Goal: Information Seeking & Learning: Learn about a topic

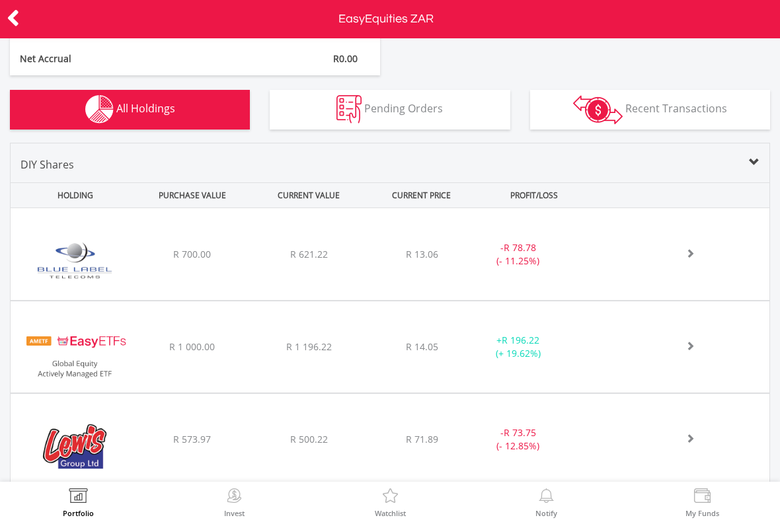
scroll to position [410, 0]
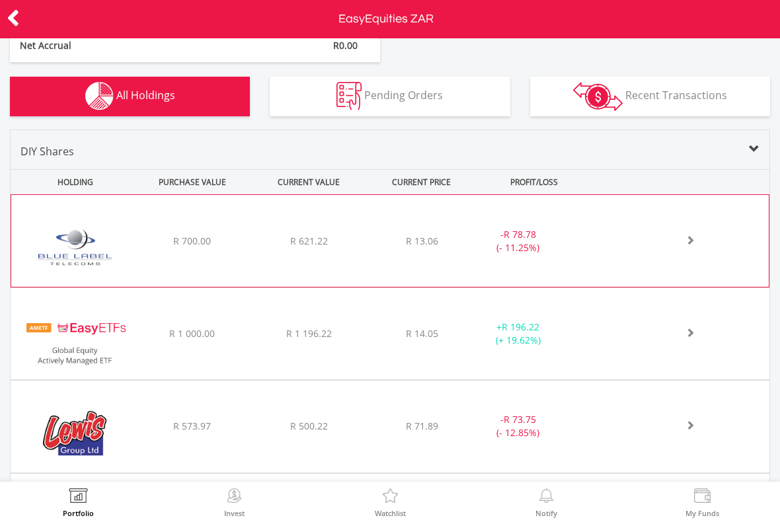
click at [72, 249] on img at bounding box center [75, 248] width 114 height 72
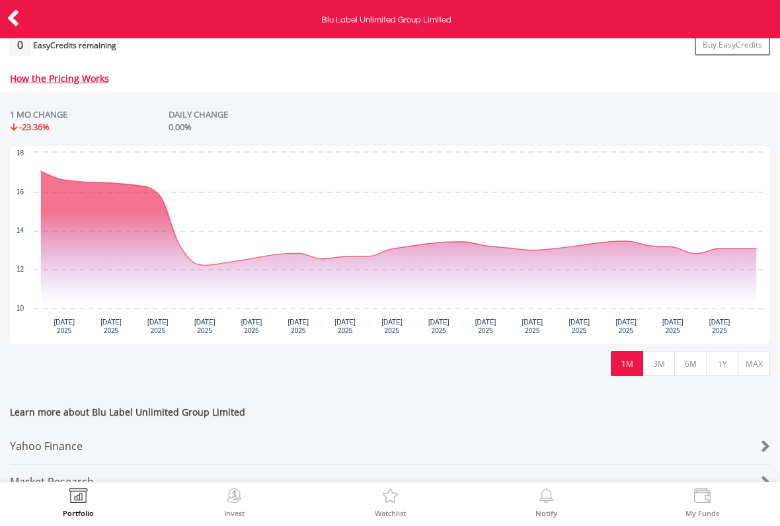
scroll to position [582, 0]
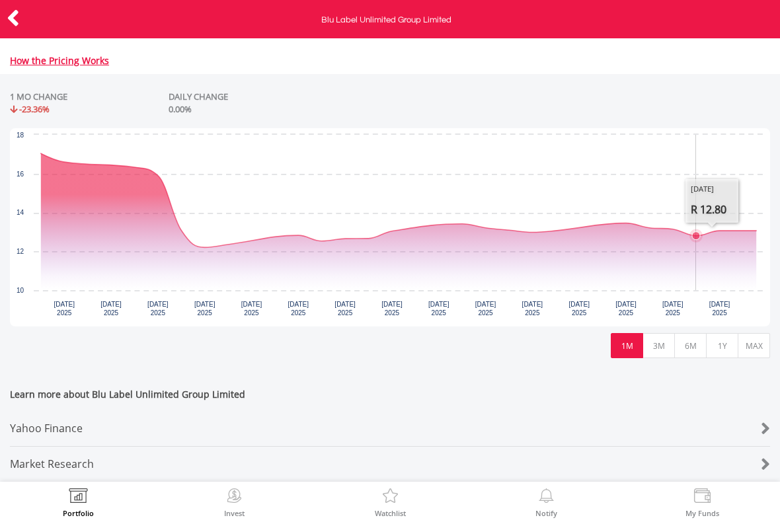
click at [707, 247] on icon "Interactive chart" at bounding box center [398, 200] width 715 height 94
click at [742, 257] on icon "Interactive chart" at bounding box center [398, 221] width 715 height 137
click at [734, 261] on icon "Interactive chart" at bounding box center [398, 221] width 715 height 137
click at [653, 240] on icon "Interactive chart" at bounding box center [398, 200] width 715 height 94
click at [621, 237] on icon "Interactive chart" at bounding box center [398, 200] width 715 height 94
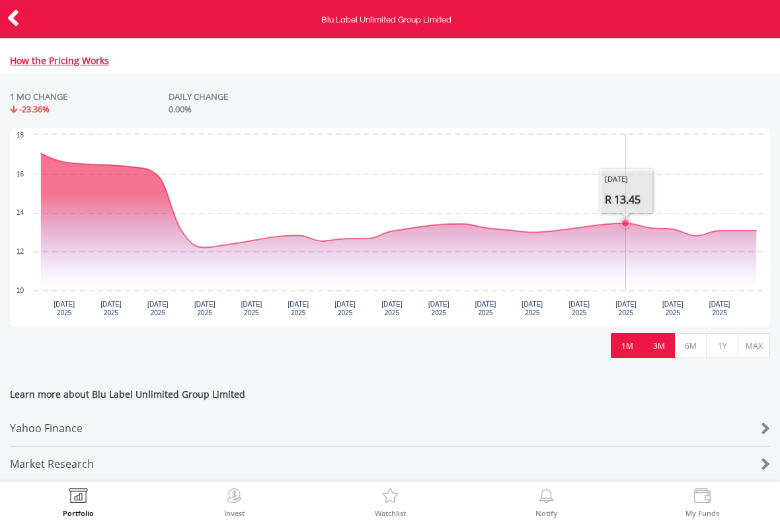
click at [651, 349] on button "3M" at bounding box center [658, 345] width 32 height 25
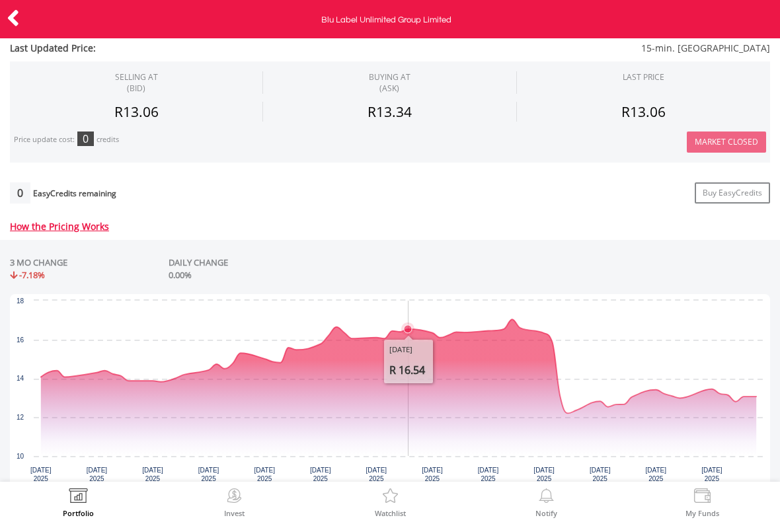
scroll to position [419, 0]
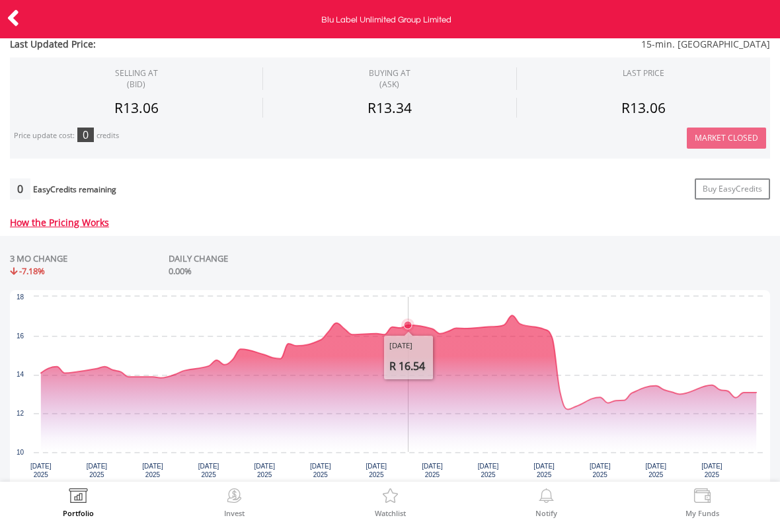
click at [520, 351] on icon "Interactive chart" at bounding box center [398, 383] width 715 height 137
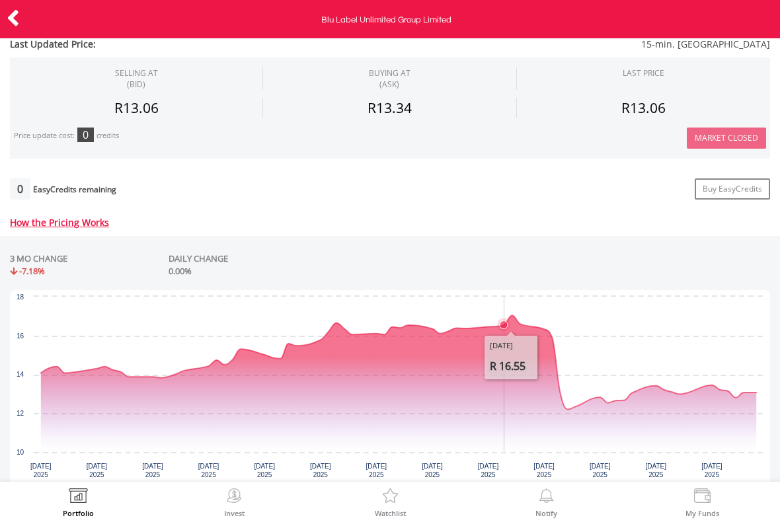
click at [508, 336] on icon "Interactive chart" at bounding box center [398, 362] width 715 height 94
click at [510, 326] on icon "Interactive chart" at bounding box center [398, 362] width 715 height 94
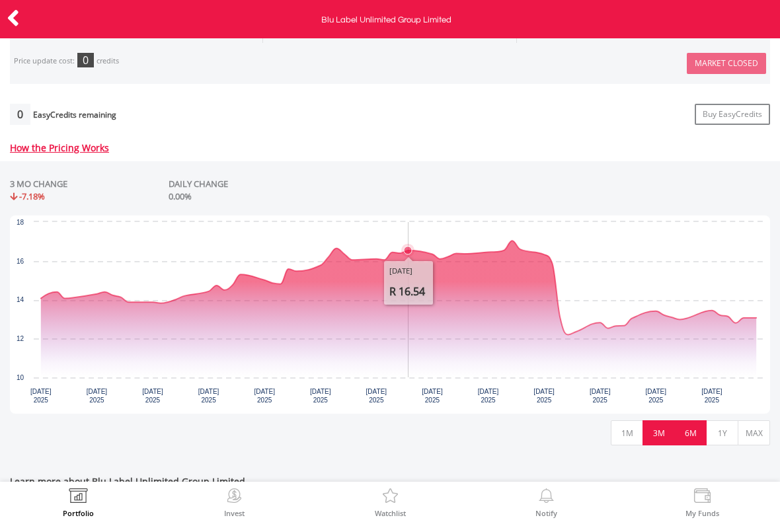
click at [691, 437] on button "6M" at bounding box center [690, 432] width 32 height 25
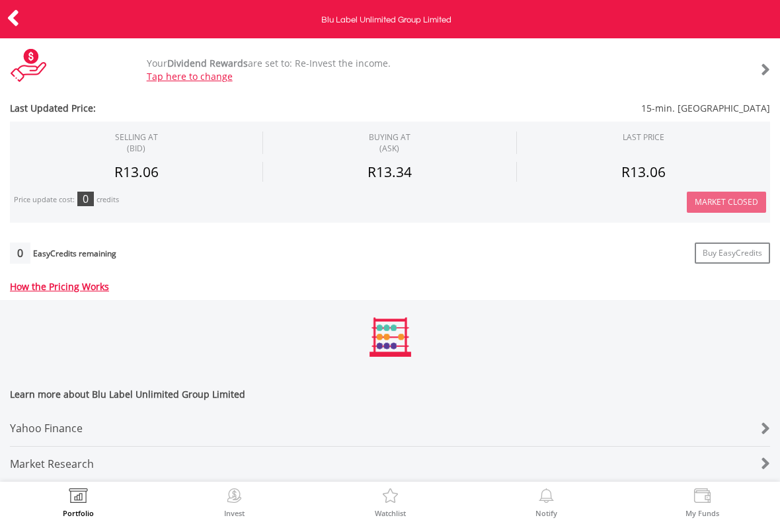
scroll to position [364, 0]
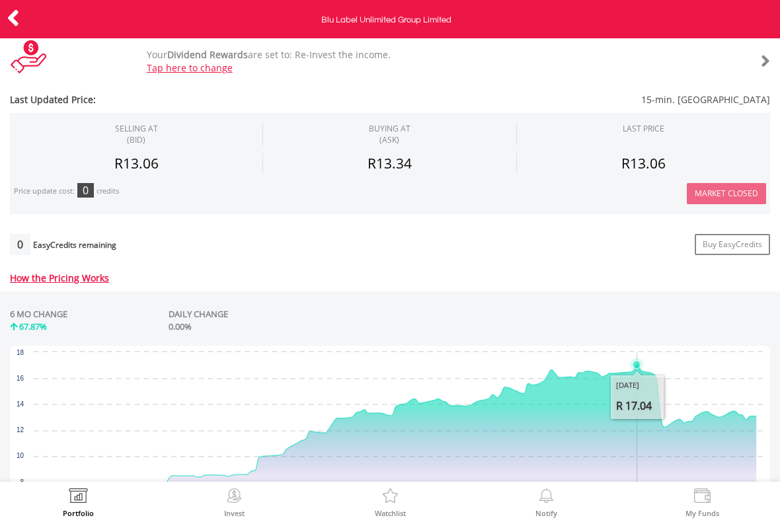
click at [636, 379] on icon "Interactive chart" at bounding box center [398, 431] width 715 height 132
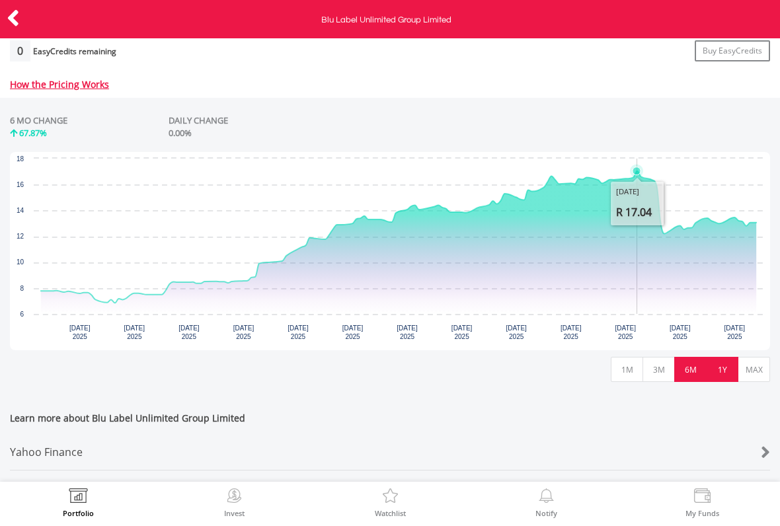
click at [718, 375] on button "1Y" at bounding box center [722, 369] width 32 height 25
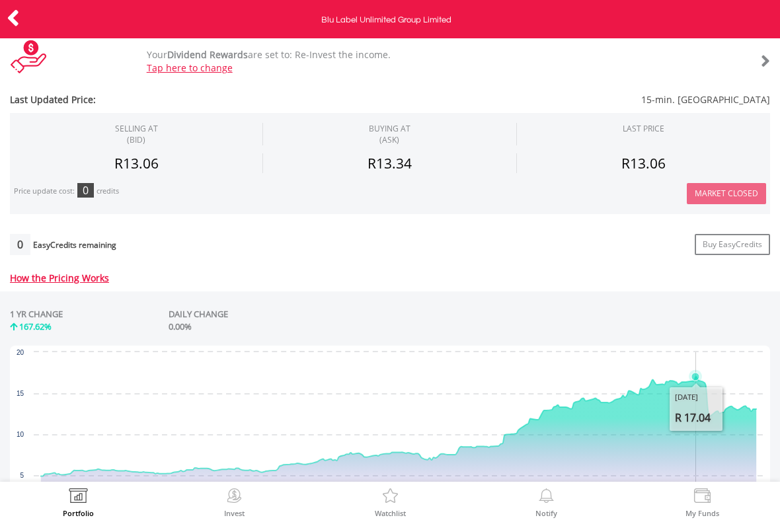
click at [697, 391] on icon "Interactive chart" at bounding box center [398, 427] width 715 height 100
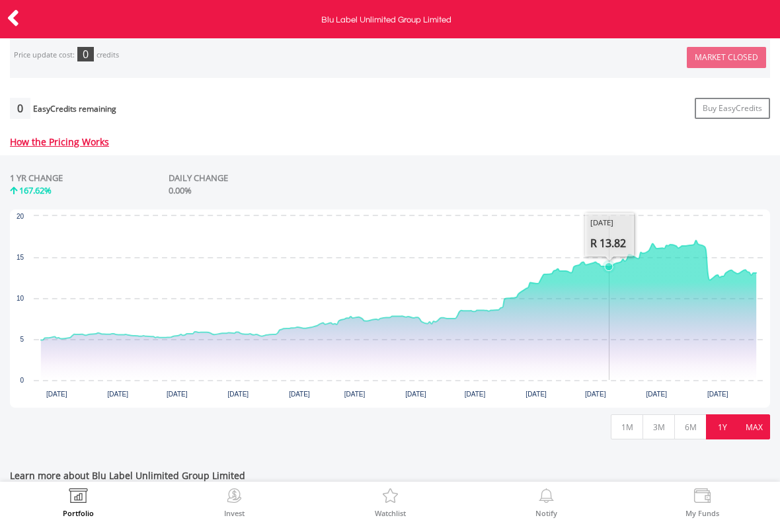
click at [744, 434] on button "MAX" at bounding box center [754, 426] width 32 height 25
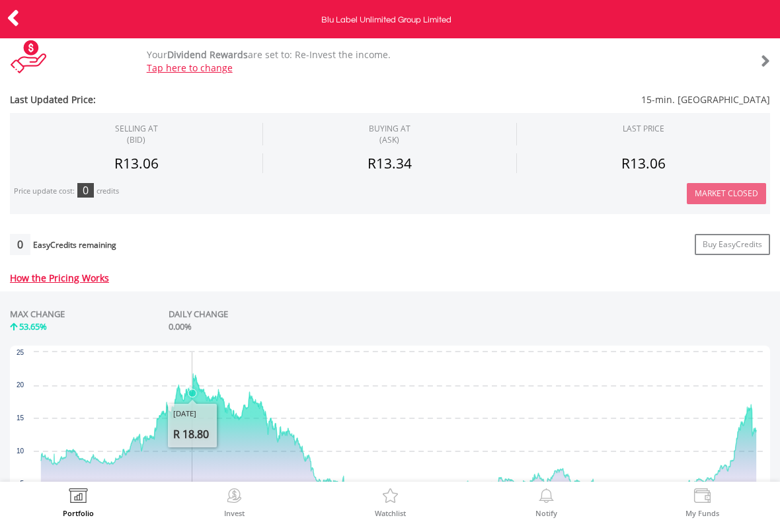
click at [193, 405] on icon "Interactive chart" at bounding box center [398, 440] width 715 height 132
click at [202, 451] on icon "Interactive chart" at bounding box center [398, 445] width 715 height 143
click at [253, 446] on icon "Interactive chart" at bounding box center [398, 445] width 715 height 143
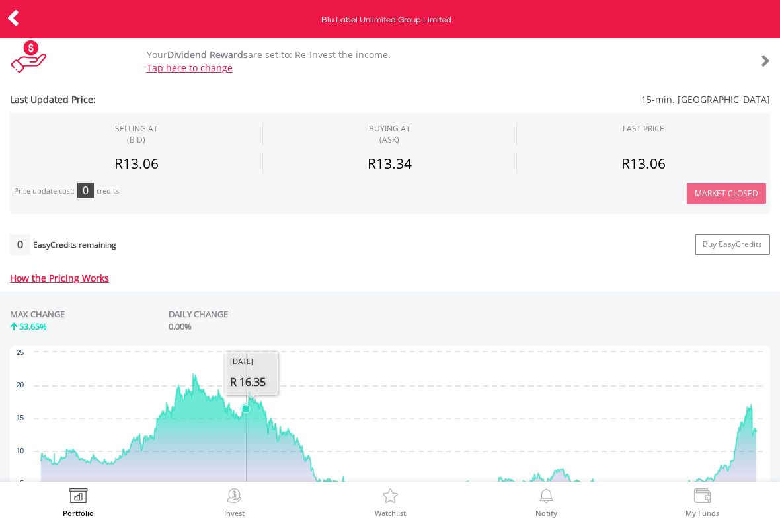
click at [245, 433] on icon "Interactive chart" at bounding box center [398, 440] width 715 height 132
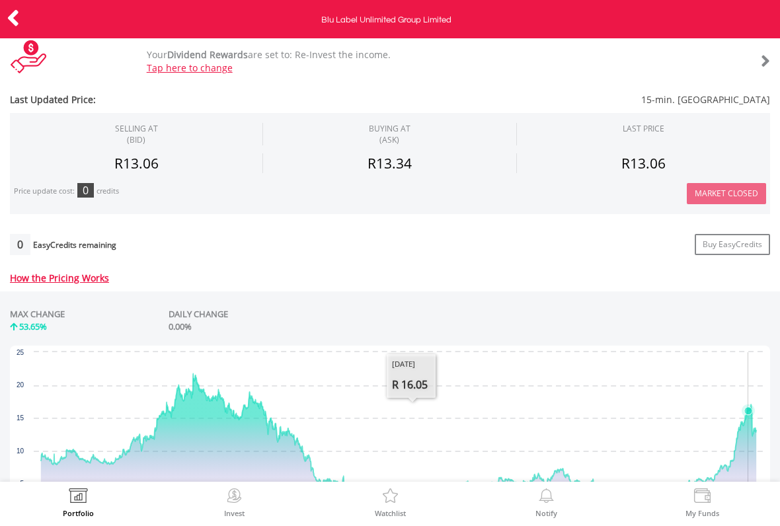
click at [748, 442] on icon "Interactive chart" at bounding box center [398, 440] width 715 height 132
click at [753, 450] on icon "Interactive chart" at bounding box center [398, 440] width 715 height 132
click at [753, 451] on icon "Interactive chart" at bounding box center [398, 440] width 715 height 132
click at [744, 449] on icon "Interactive chart" at bounding box center [398, 440] width 715 height 132
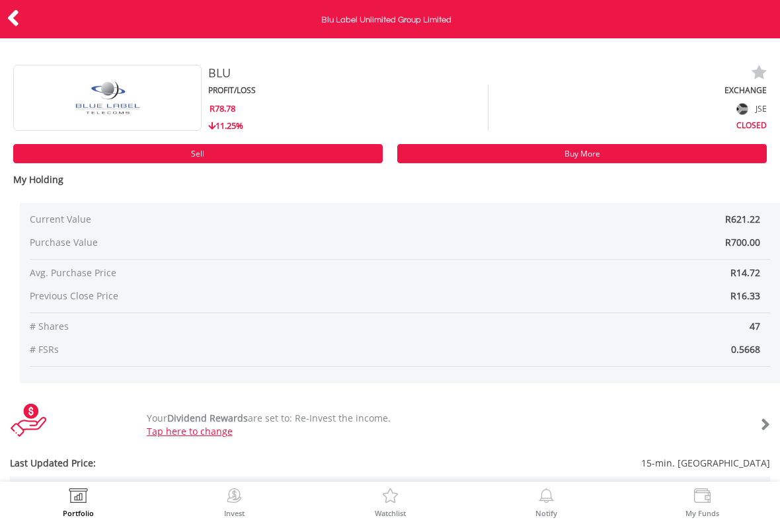
scroll to position [-5, 0]
click at [18, 13] on icon at bounding box center [13, 18] width 13 height 26
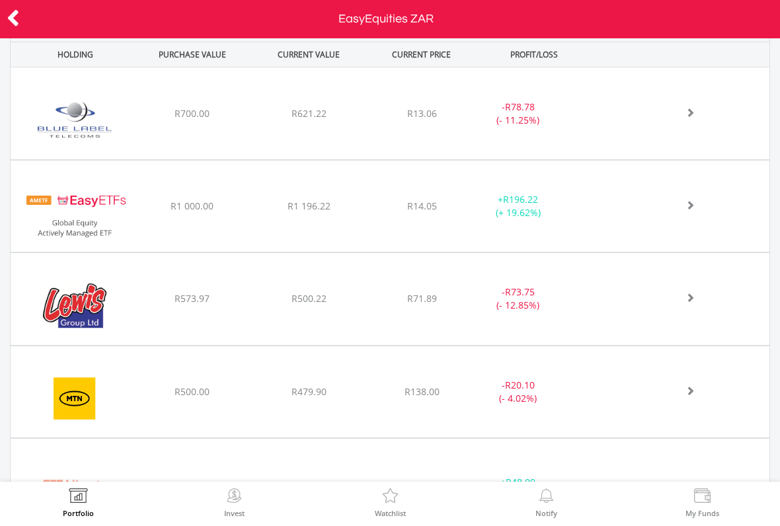
scroll to position [574, 0]
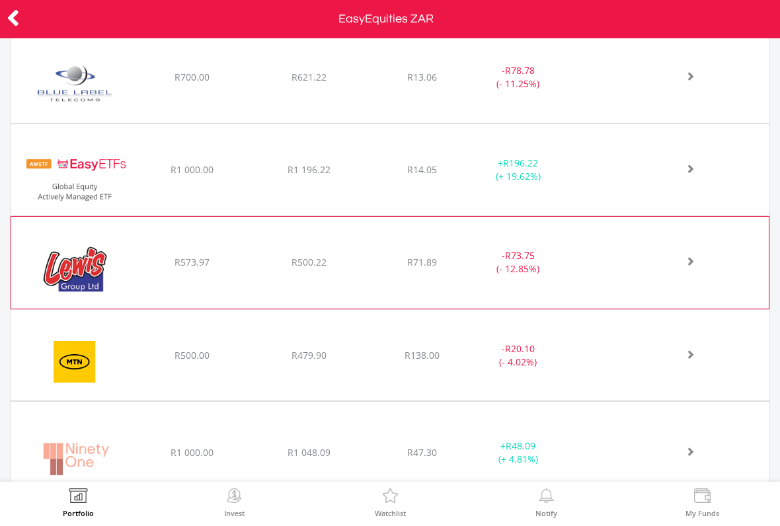
click at [213, 270] on div "﻿ Lewis Group Limited R573.97 R500.22 R71.89 - R73.75 (- 12.85%)" at bounding box center [389, 263] width 757 height 92
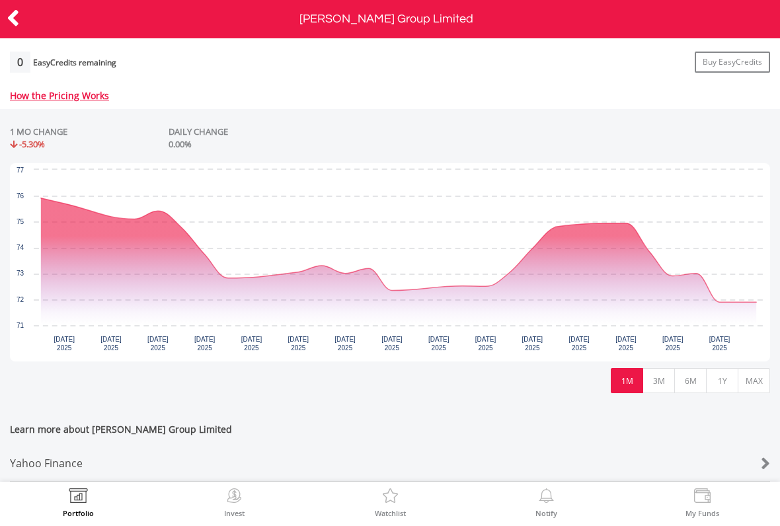
scroll to position [559, 0]
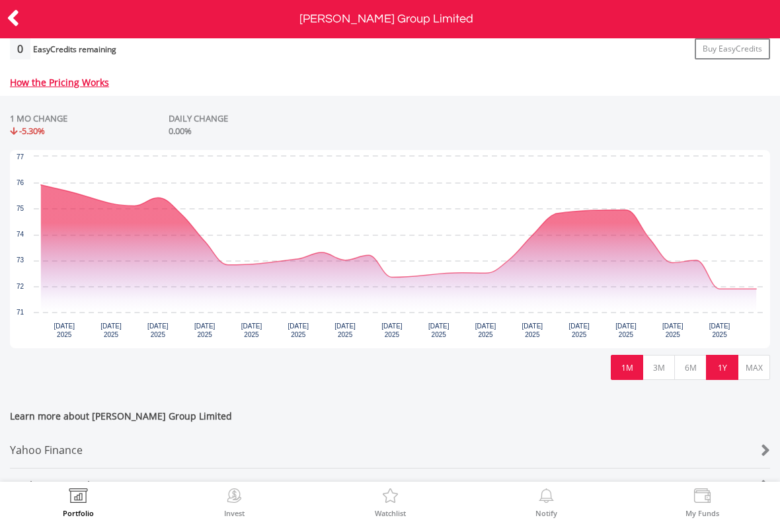
click at [737, 377] on button "1Y" at bounding box center [722, 367] width 32 height 25
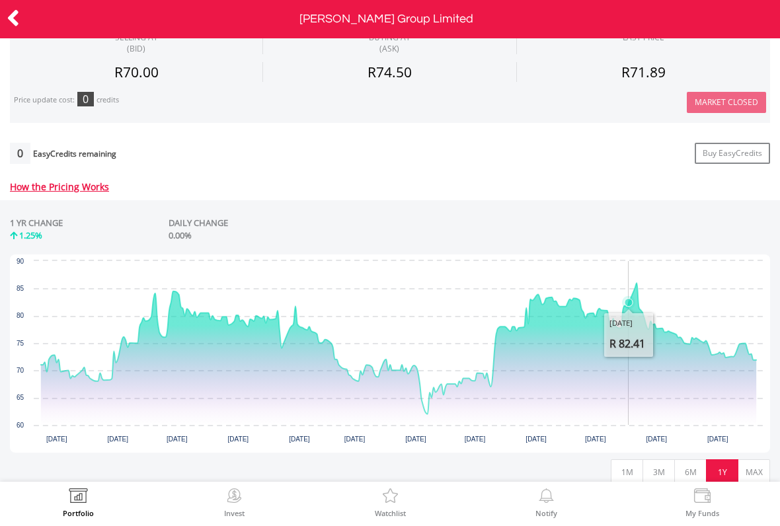
scroll to position [454, 0]
click at [639, 358] on icon "Interactive chart" at bounding box center [398, 355] width 715 height 142
click at [633, 383] on icon "Interactive chart" at bounding box center [398, 355] width 715 height 142
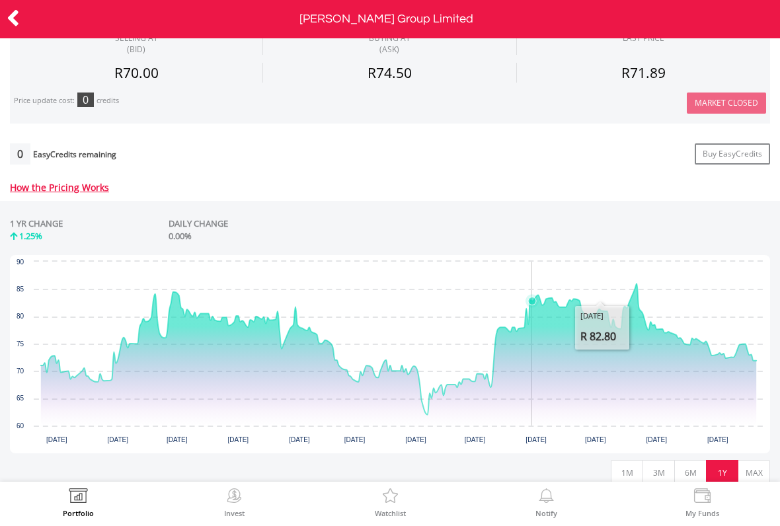
click at [532, 326] on icon "Interactive chart" at bounding box center [398, 349] width 715 height 131
click at [601, 350] on icon "Interactive chart" at bounding box center [398, 355] width 715 height 142
click at [576, 339] on icon "Interactive chart" at bounding box center [398, 355] width 715 height 142
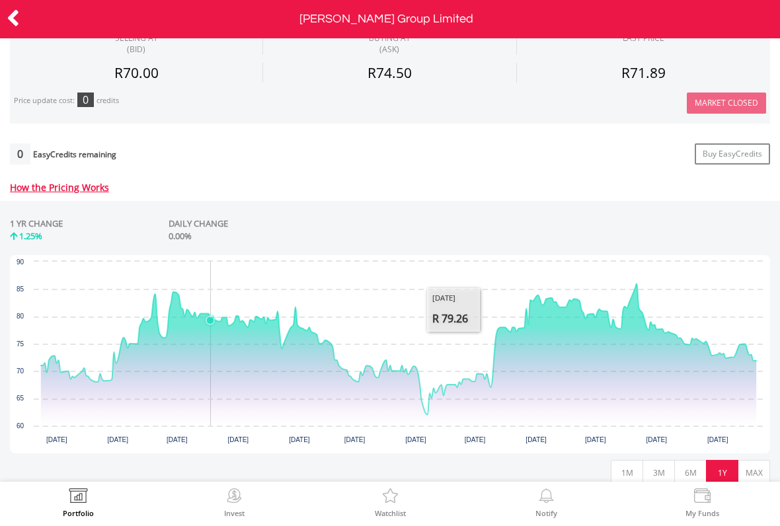
click at [211, 353] on icon "Interactive chart" at bounding box center [398, 355] width 715 height 142
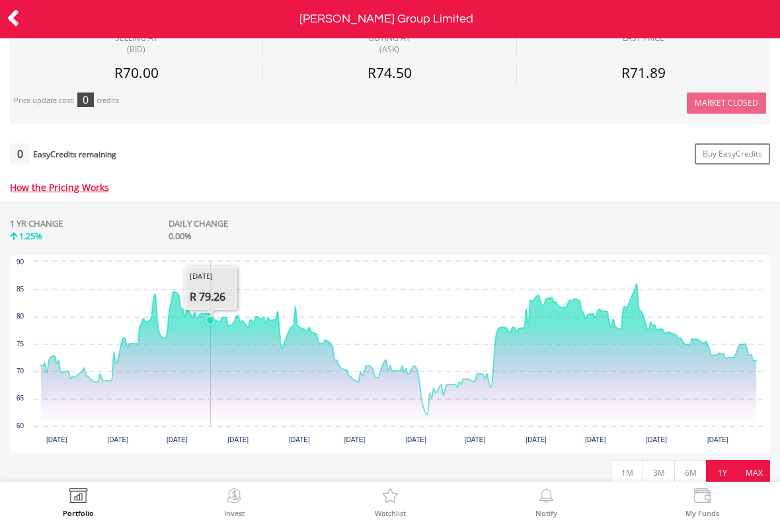
click at [752, 472] on button "MAX" at bounding box center [754, 472] width 32 height 25
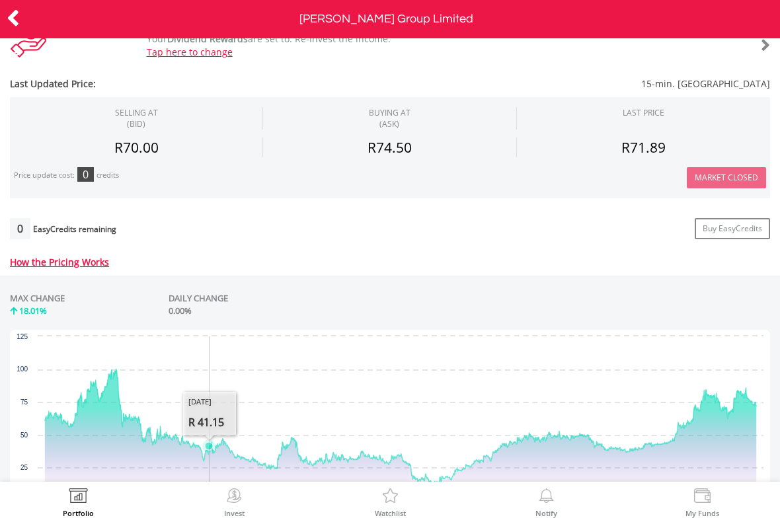
scroll to position [381, 0]
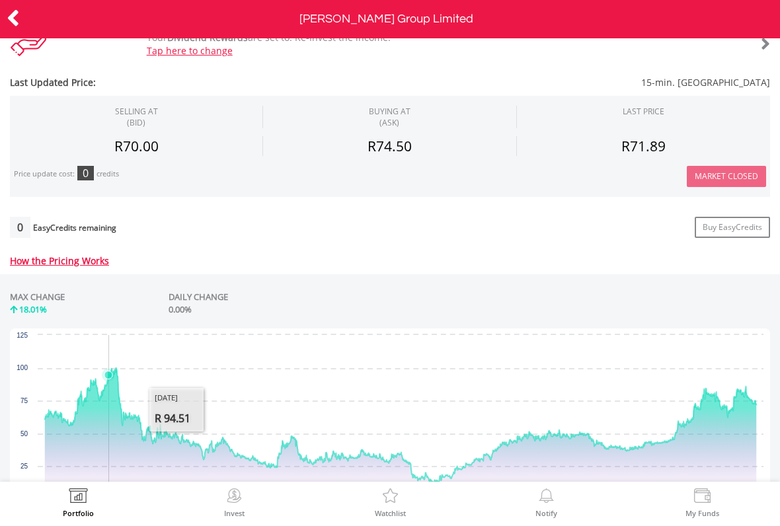
click at [109, 397] on icon "Interactive chart" at bounding box center [400, 425] width 711 height 115
click at [113, 425] on icon "Interactive chart" at bounding box center [400, 425] width 711 height 115
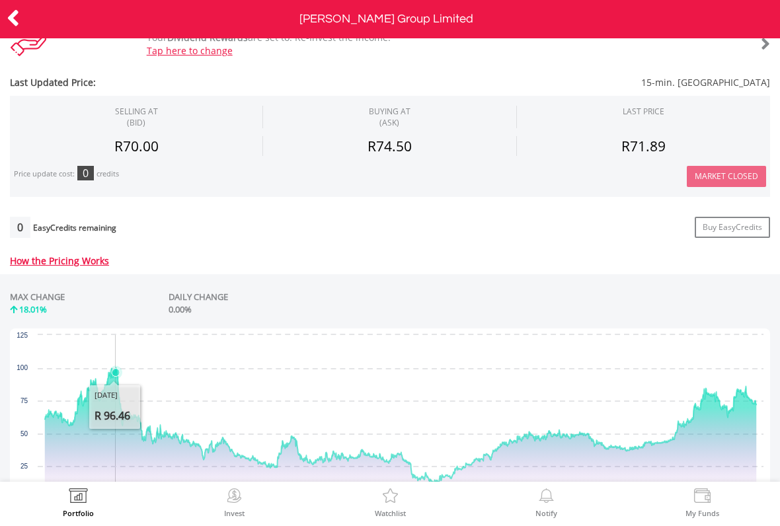
click at [116, 450] on icon "Interactive chart" at bounding box center [400, 433] width 711 height 131
click at [17, 17] on icon at bounding box center [13, 18] width 13 height 26
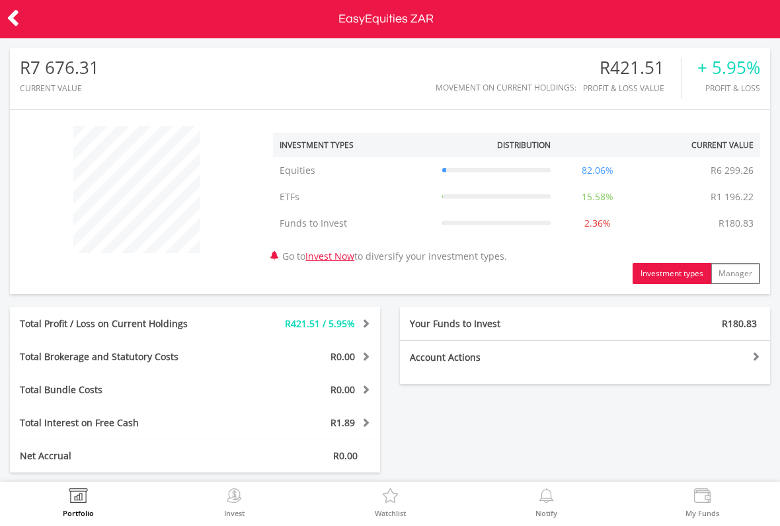
scroll to position [127, 254]
click at [14, 15] on icon at bounding box center [13, 18] width 13 height 26
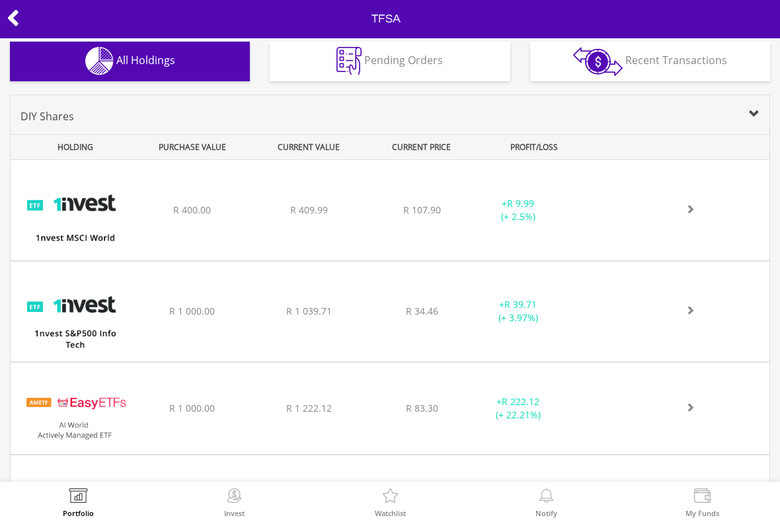
scroll to position [418, 0]
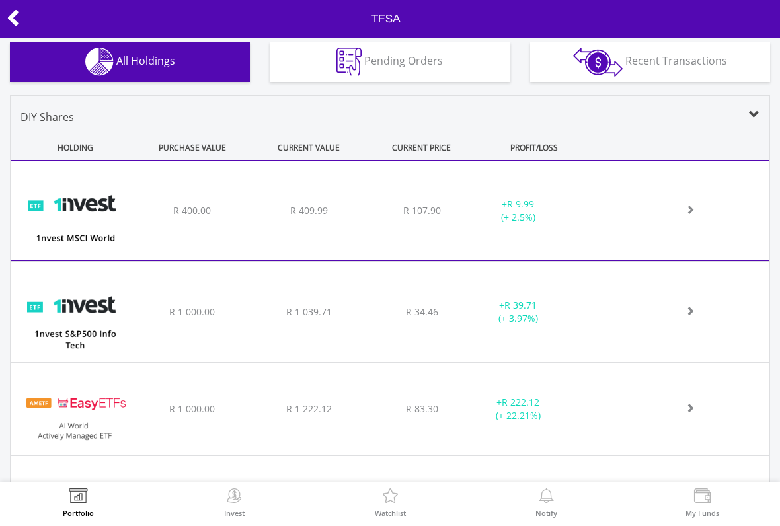
click at [625, 218] on div "﻿ 1nvest MSCI World Index Feeder ETF R 400.00 R 409.99 R 107.90 + R 9.99 (+ 2.5…" at bounding box center [389, 211] width 757 height 100
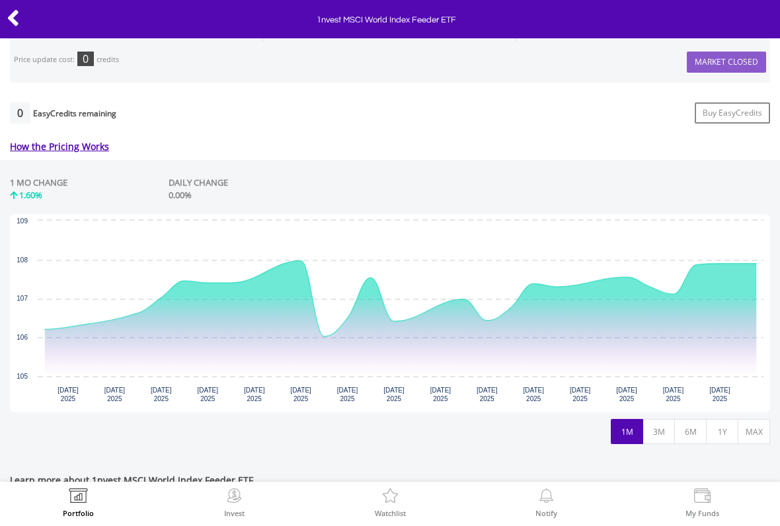
scroll to position [498, 0]
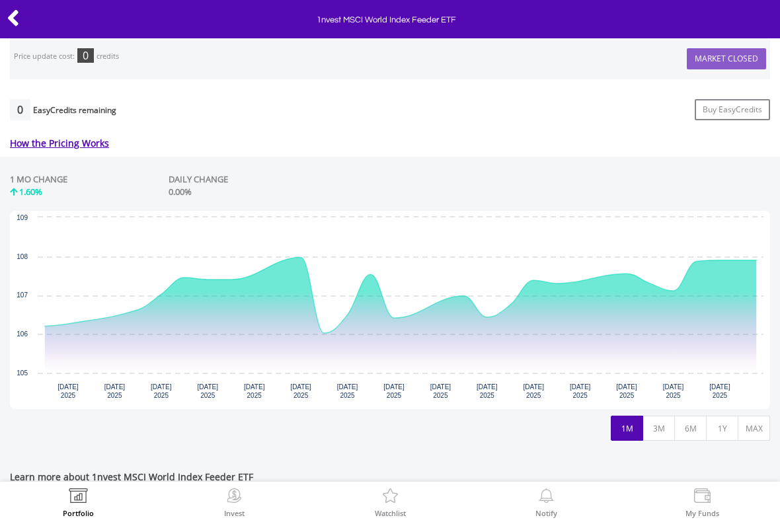
click at [725, 320] on icon "Interactive chart" at bounding box center [400, 315] width 711 height 115
click at [705, 326] on icon "Interactive chart" at bounding box center [400, 315] width 711 height 115
click at [719, 329] on icon "Interactive chart" at bounding box center [400, 315] width 711 height 115
click at [703, 327] on icon "Interactive chart" at bounding box center [400, 315] width 711 height 115
click at [717, 330] on icon "Interactive chart" at bounding box center [400, 315] width 711 height 115
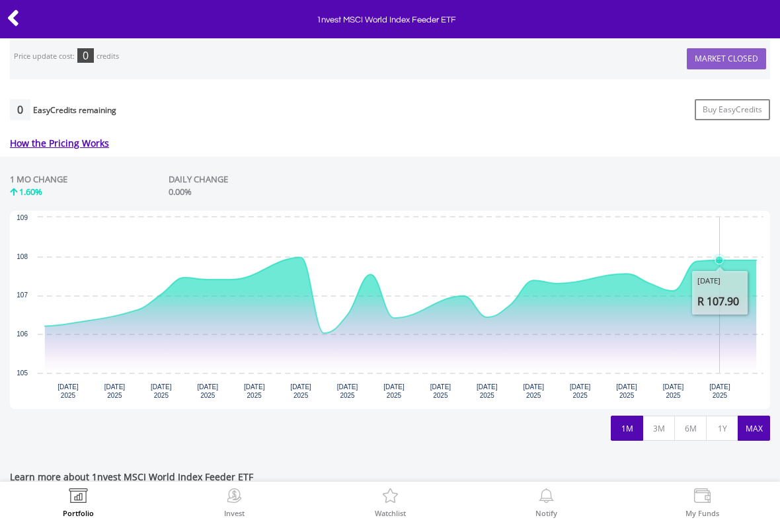
click at [742, 424] on button "MAX" at bounding box center [754, 428] width 32 height 25
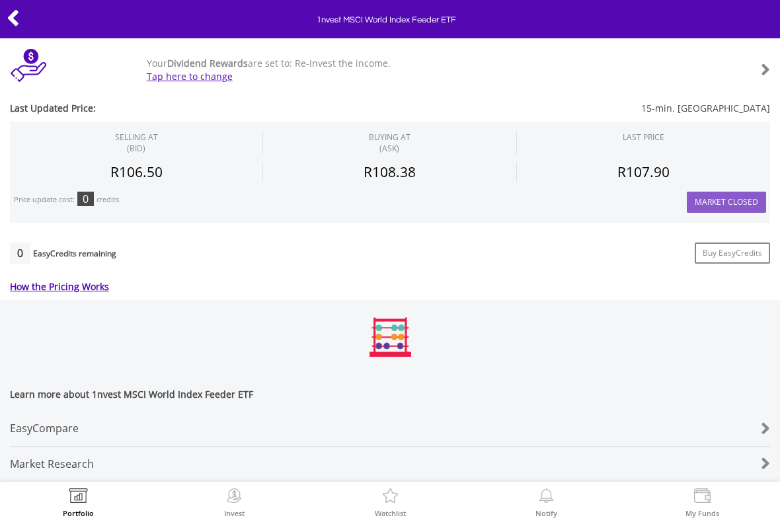
scroll to position [364, 0]
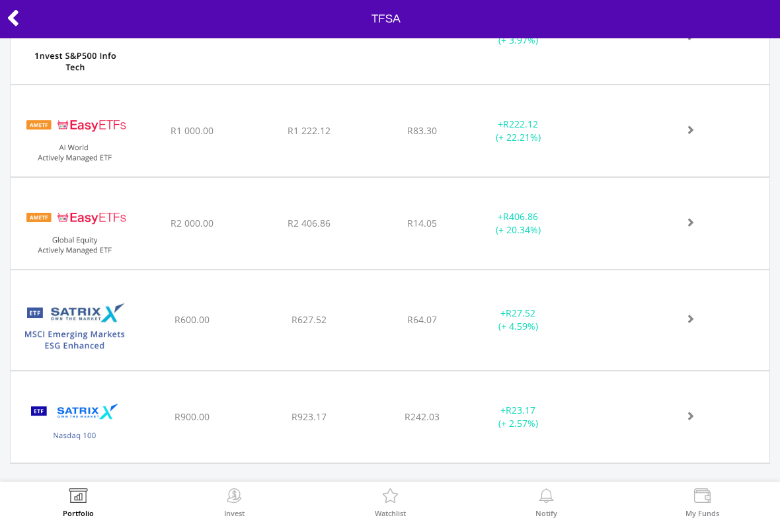
scroll to position [703, 0]
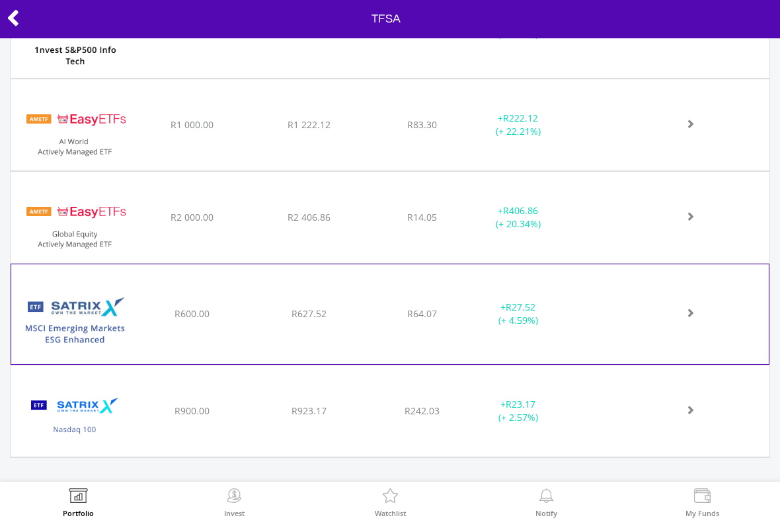
click at [626, 305] on div "﻿ Satrix MSCI Emerging Markets ESG Enhanced ETF R600.00 R627.52 R64.07 + R27.52…" at bounding box center [389, 314] width 757 height 100
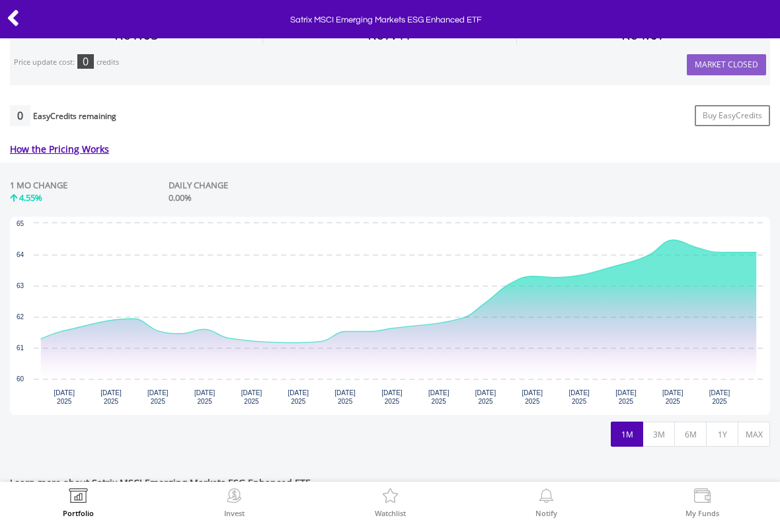
scroll to position [504, 0]
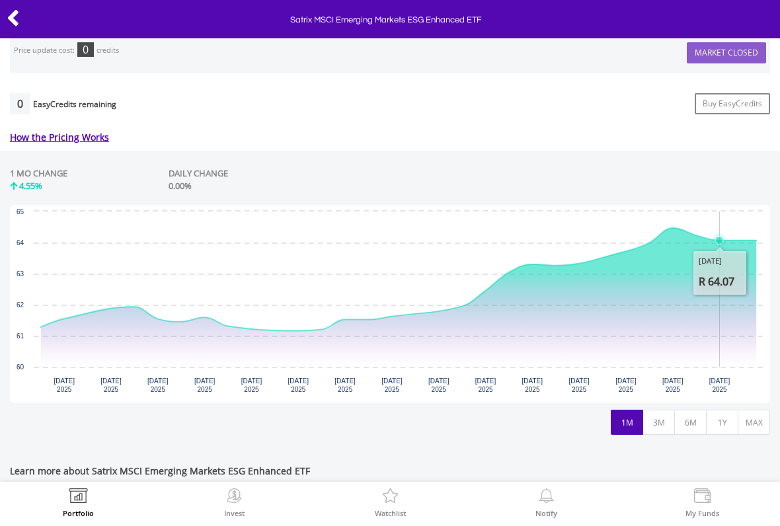
click at [716, 283] on icon "Interactive chart" at bounding box center [398, 297] width 715 height 139
click at [739, 313] on icon "Interactive chart" at bounding box center [398, 297] width 715 height 139
click at [723, 312] on icon "Interactive chart" at bounding box center [398, 297] width 715 height 139
click at [731, 311] on icon "Interactive chart" at bounding box center [398, 297] width 715 height 139
click at [733, 311] on icon "Interactive chart" at bounding box center [398, 297] width 715 height 139
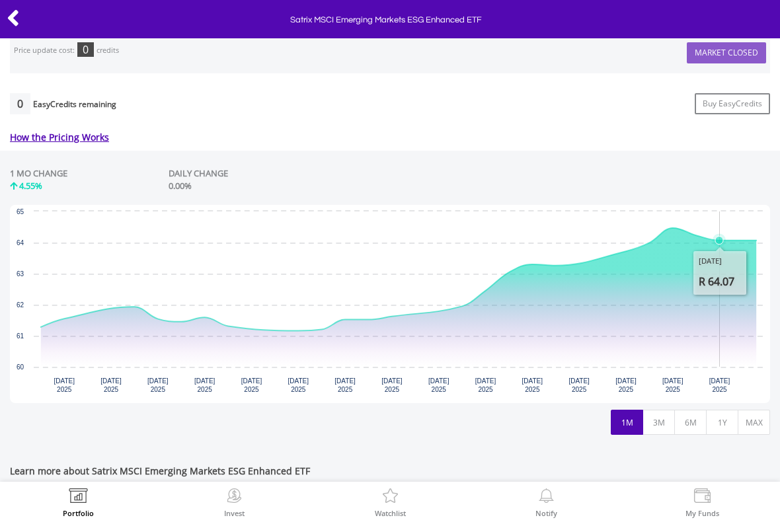
click at [735, 313] on icon "Interactive chart" at bounding box center [398, 297] width 715 height 139
click at [684, 297] on icon "Interactive chart" at bounding box center [398, 297] width 715 height 139
click at [701, 308] on icon "Interactive chart" at bounding box center [398, 297] width 715 height 139
click at [711, 313] on icon "Interactive chart" at bounding box center [398, 297] width 715 height 139
click at [694, 309] on icon "Interactive chart" at bounding box center [398, 297] width 715 height 139
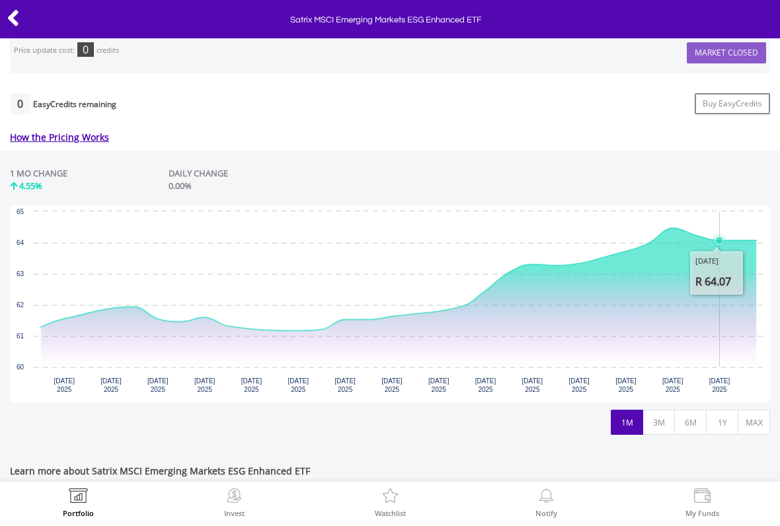
click at [709, 316] on icon "Interactive chart" at bounding box center [398, 297] width 715 height 139
click at [742, 385] on rect "Interactive chart" at bounding box center [390, 304] width 760 height 198
click at [750, 417] on button "MAX" at bounding box center [754, 422] width 32 height 25
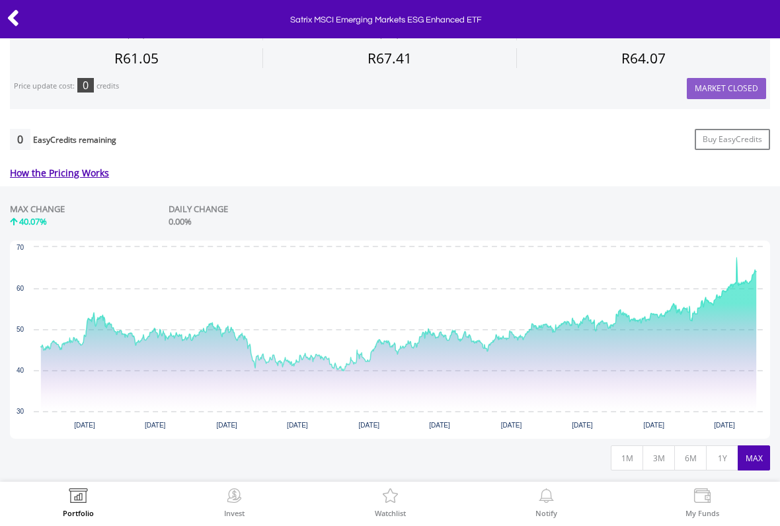
click at [12, 19] on icon at bounding box center [13, 18] width 13 height 26
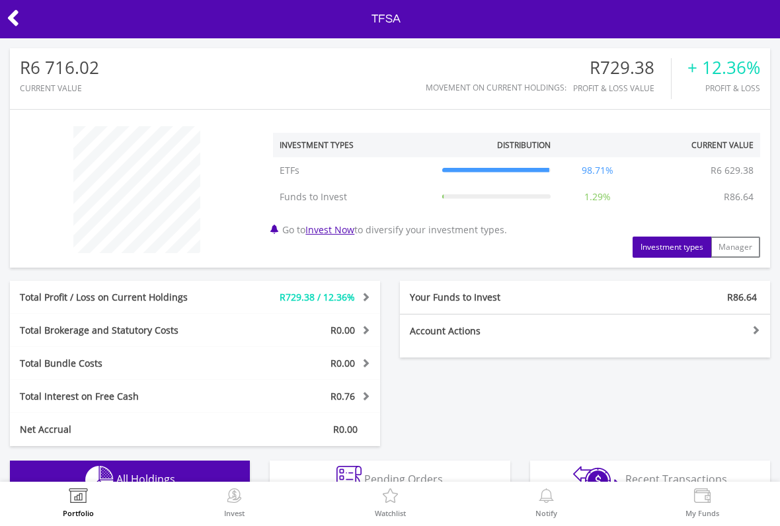
scroll to position [127, 254]
click at [18, 26] on icon at bounding box center [13, 18] width 13 height 26
